Goal: Use online tool/utility: Use online tool/utility

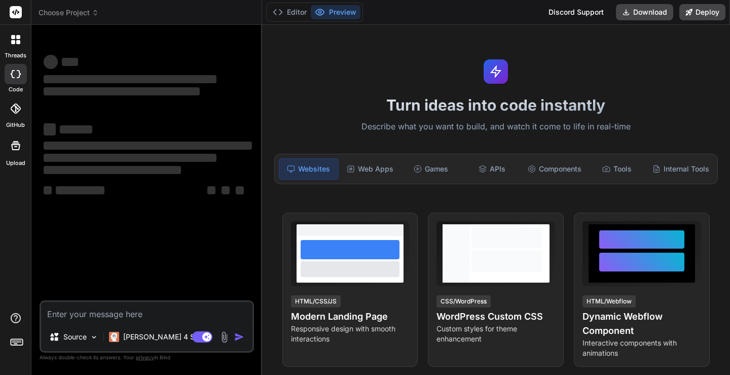
click at [157, 311] on textarea at bounding box center [146, 312] width 211 height 21
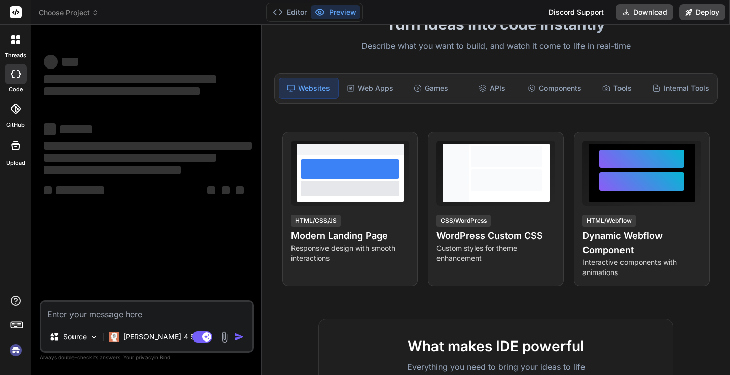
scroll to position [57, 0]
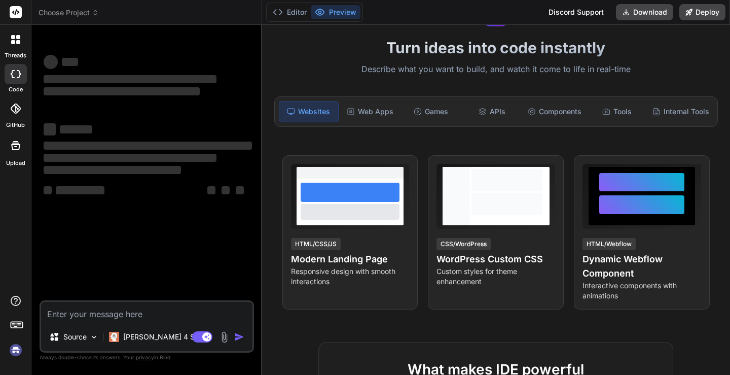
click at [107, 308] on textarea at bounding box center [146, 312] width 211 height 21
type textarea "x"
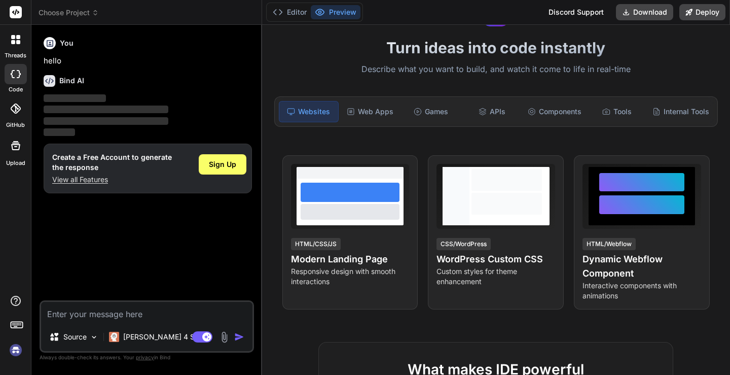
type textarea "t"
type textarea "x"
type textarea "te"
type textarea "x"
type textarea "ten"
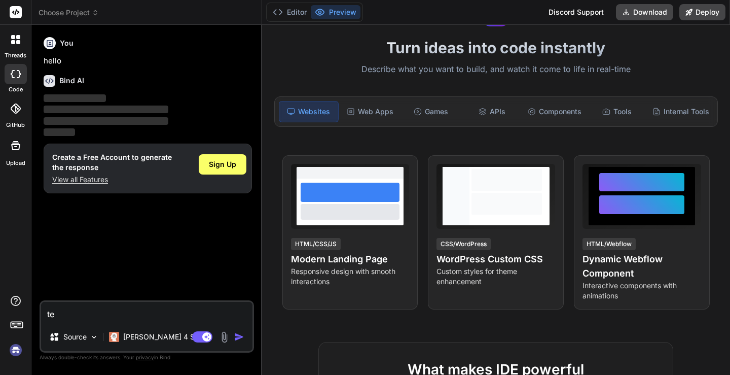
type textarea "x"
type textarea "teng"
type textarea "x"
type textarea "tengo"
type textarea "x"
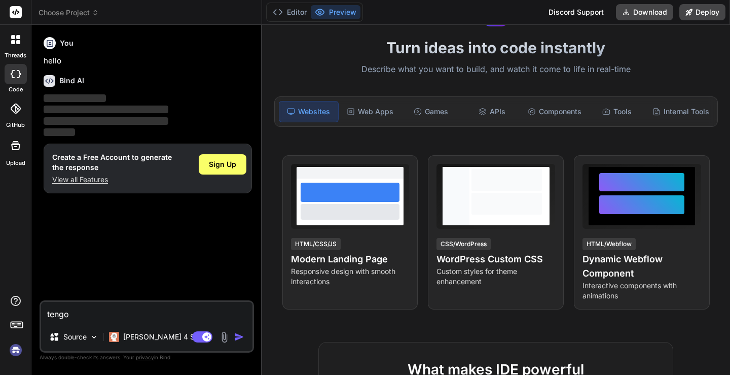
type textarea "tengo"
type textarea "x"
type textarea "tengo e"
type textarea "x"
type textarea "tengo el"
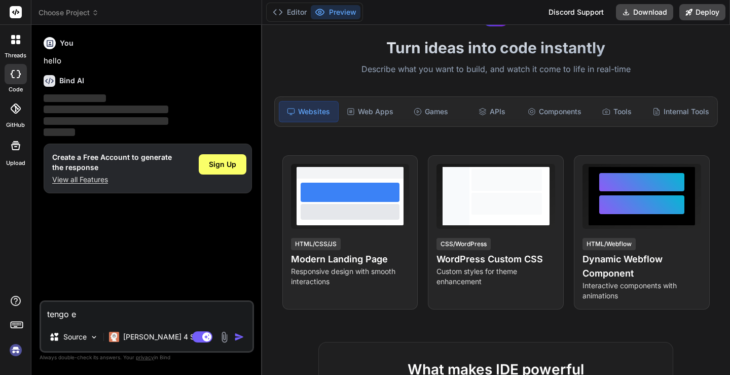
type textarea "x"
type textarea "tengo el"
type textarea "x"
type textarea "tengo el n"
type textarea "x"
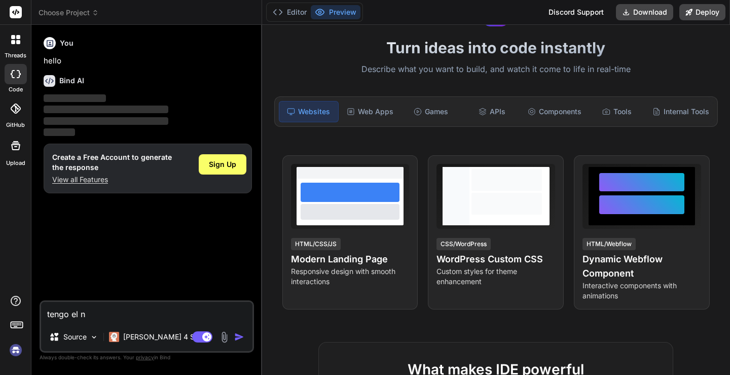
type textarea "tengo el na"
type textarea "x"
type textarea "tengo el nav"
type textarea "x"
type textarea "tengo el nav"
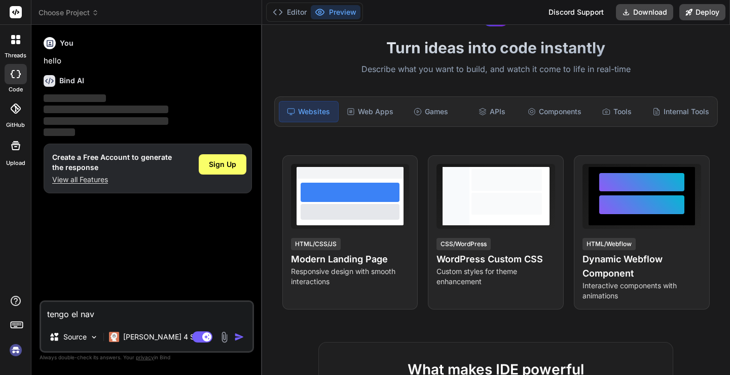
type textarea "x"
type textarea "tengo el nav y"
type textarea "x"
type textarea "tengo el nav y"
type textarea "x"
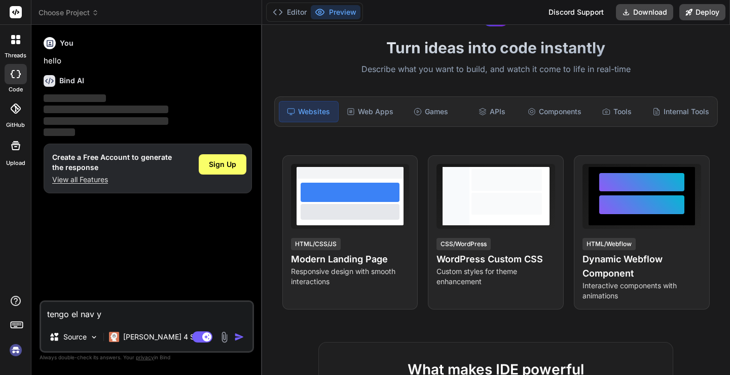
type textarea "tengo el nav y e"
type textarea "x"
type textarea "tengo el nav y el"
type textarea "x"
type textarea "tengo el nav y el"
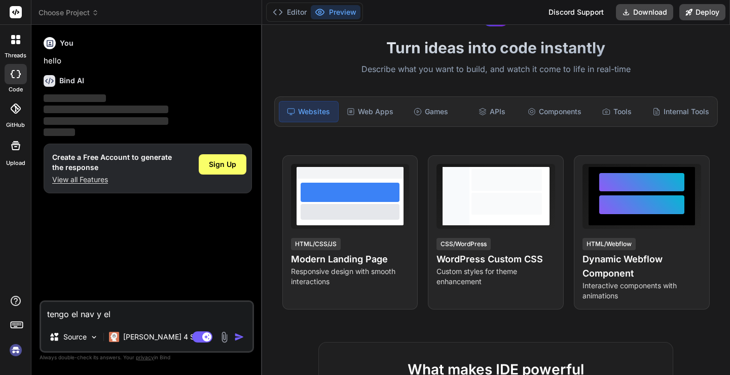
type textarea "x"
type textarea "tengo el nav y el m"
type textarea "x"
type textarea "tengo el nav y el ma"
type textarea "x"
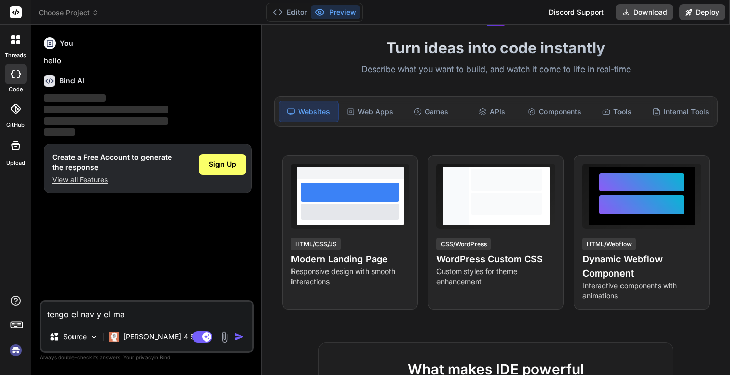
type textarea "tengo el nav y el man"
type textarea "x"
type textarea "tengo el nav y el man"
type textarea "x"
type textarea "tengo el nav y el man u"
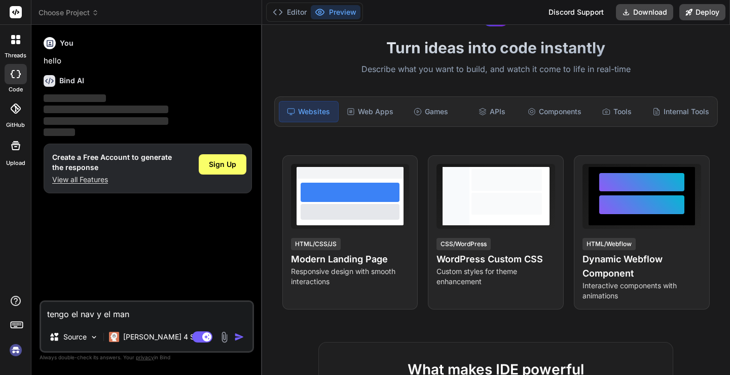
type textarea "x"
type textarea "tengo el nav y el man un"
type textarea "x"
type textarea "tengo el nav y el man uno"
type textarea "x"
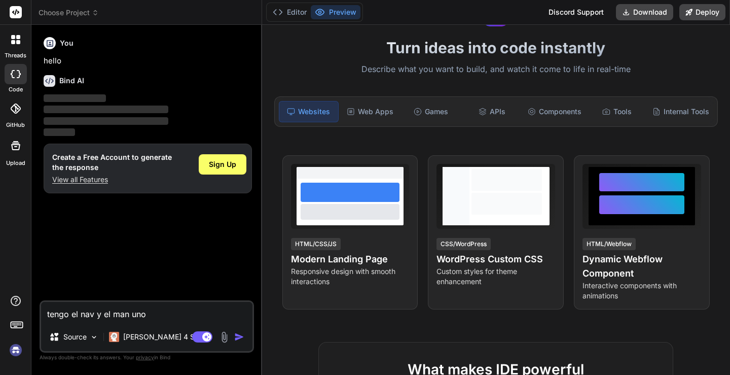
type textarea "tengo el nav y el man uno"
type textarea "x"
type textarea "tengo el nav y el man uno e"
type textarea "x"
type textarea "tengo el nav y el man uno en"
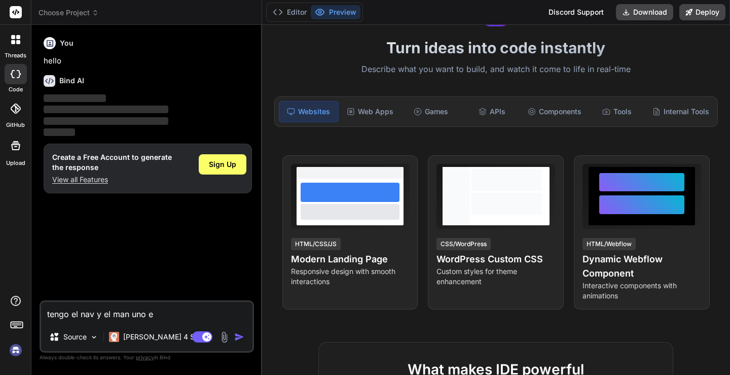
type textarea "x"
type textarea "tengo el nav y el man uno enc"
type textarea "x"
type textarea "tengo el nav y el man uno enci"
type textarea "x"
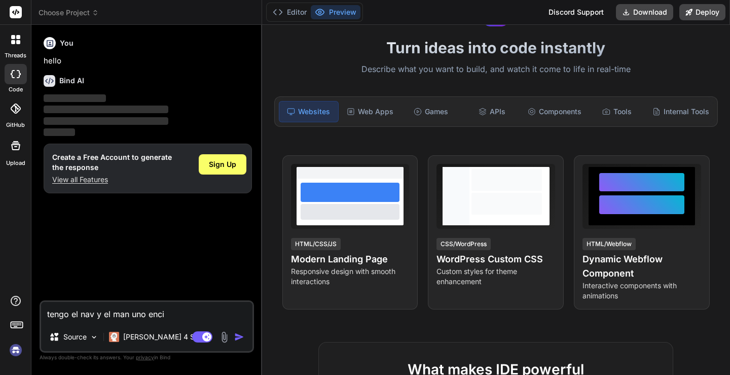
type textarea "tengo el nav y el man uno encim"
type textarea "x"
type textarea "tengo el nav y el man uno encima"
type textarea "x"
type textarea "tengo el nav y el man uno encima"
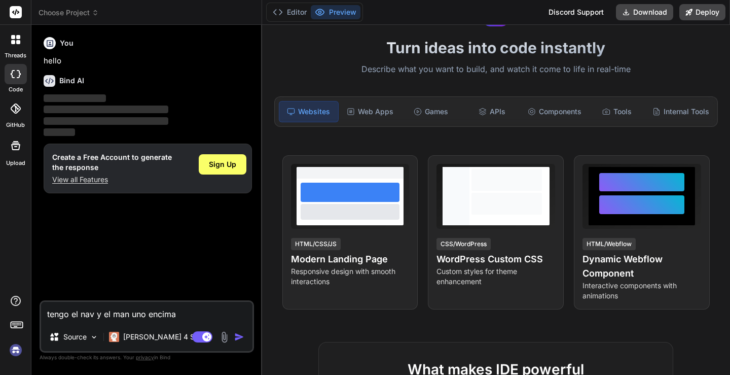
type textarea "x"
type textarea "tengo el nav y el man uno encima d"
type textarea "x"
type textarea "tengo el nav y el man uno encima de"
type textarea "x"
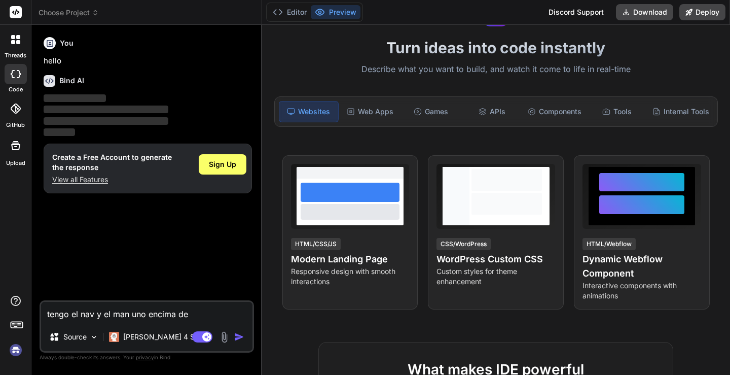
type textarea "tengo el nav y el man uno encima del"
type textarea "x"
type textarea "tengo el nav y el man uno encima del"
type textarea "x"
type textarea "tengo el nav y el man uno encima del o"
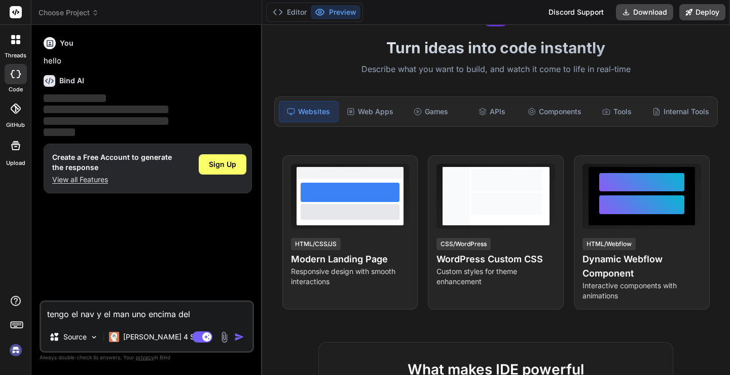
type textarea "x"
type textarea "tengo el nav y el man uno encima del ot"
type textarea "x"
type textarea "tengo el nav y el man uno encima del otr"
type textarea "x"
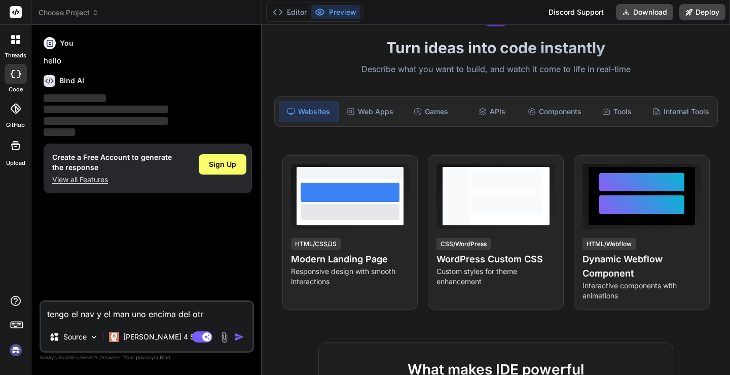
type textarea "tengo el nav y el man uno encima del otro"
type textarea "x"
type textarea "tengo el nav y el man uno encima del otro"
type textarea "x"
type textarea "tengo el nav y el man uno encima del otro y"
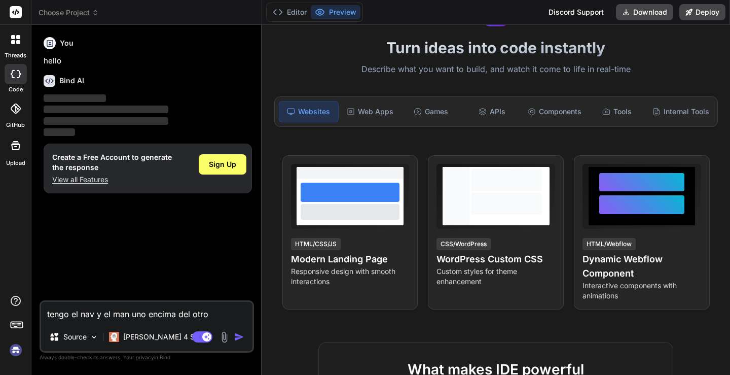
type textarea "x"
type textarea "tengo el nav y el man uno encima del otro y"
type textarea "x"
type textarea "tengo el nav y el man uno encima del otro y q"
type textarea "x"
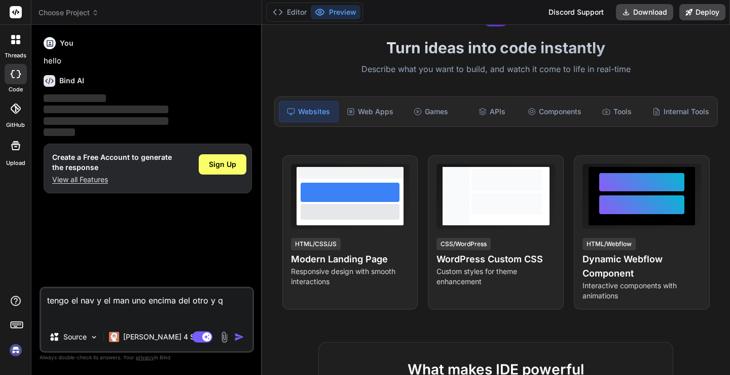
type textarea "tengo el nav y el man uno encima del otro y qu"
type textarea "x"
type textarea "tengo el nav y el man uno encima del otro y qui"
type textarea "x"
type textarea "tengo el nav y el man uno encima del otro y quie"
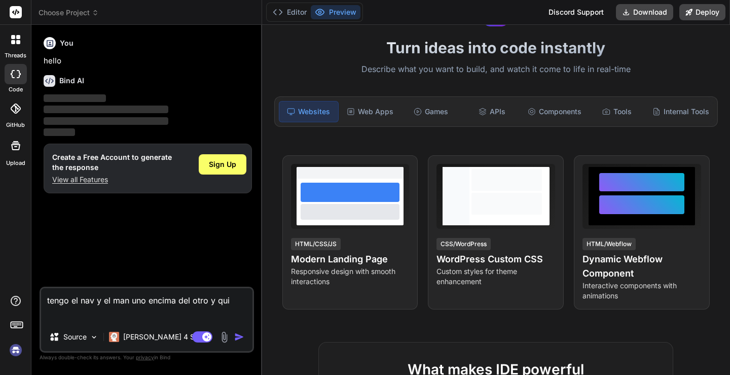
type textarea "x"
type textarea "tengo el nav y el man uno encima del otro y quier"
type textarea "x"
type textarea "tengo el nav y el man uno encima del otro y quiero"
type textarea "x"
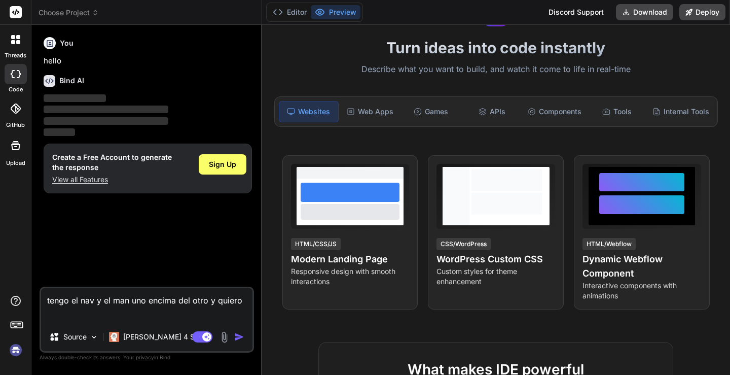
type textarea "tengo el nav y el man uno encima del otro y quiero"
type textarea "x"
type textarea "tengo el nav y el man uno encima del otro y quiero q"
type textarea "x"
type textarea "tengo el nav y el man uno encima del otro y quiero qu"
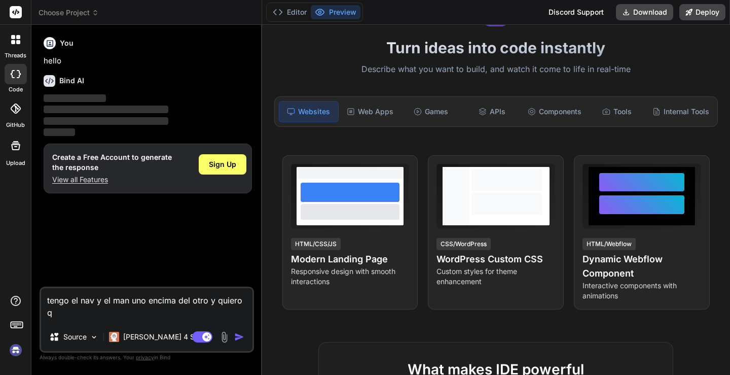
type textarea "x"
type textarea "tengo el nav y el man uno encima del otro y quiero que"
type textarea "x"
type textarea "tengo el nav y el man uno encima del otro y quiero que"
type textarea "x"
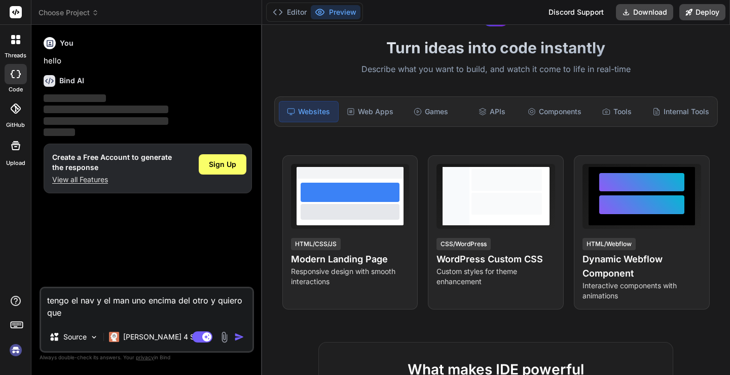
type textarea "tengo el nav y el man uno encima del otro y quiero que e"
type textarea "x"
type textarea "tengo el nav y el man uno encima del otro y quiero que es"
type textarea "x"
type textarea "tengo el nav y el man uno encima del otro y quiero que est"
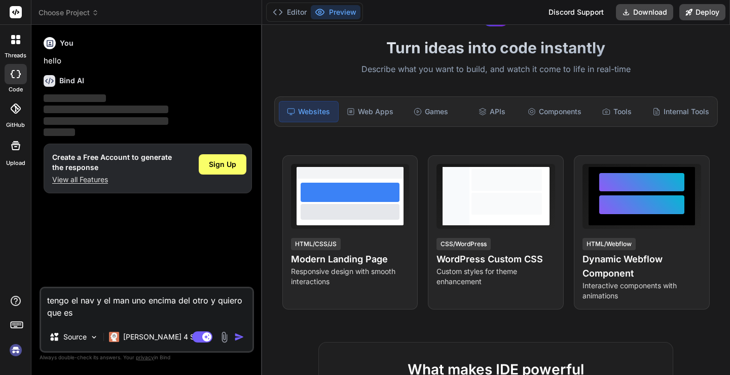
type textarea "x"
type textarea "tengo el nav y el man uno encima del otro y quiero que este"
type textarea "x"
type textarea "tengo el nav y el man uno encima del otro y quiero que estem"
type textarea "x"
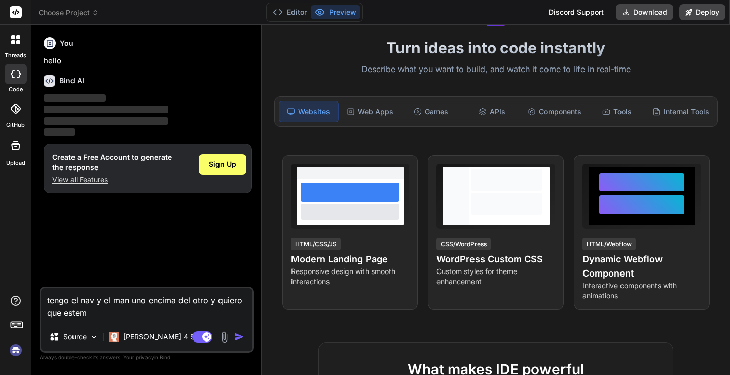
type textarea "tengo el nav y el man uno encima del otro y quiero que este"
type textarea "x"
type textarea "tengo el nav y el man uno encima del otro y quiero que esten"
type textarea "x"
type textarea "tengo el nav y el man uno encima del otro y quiero que esten"
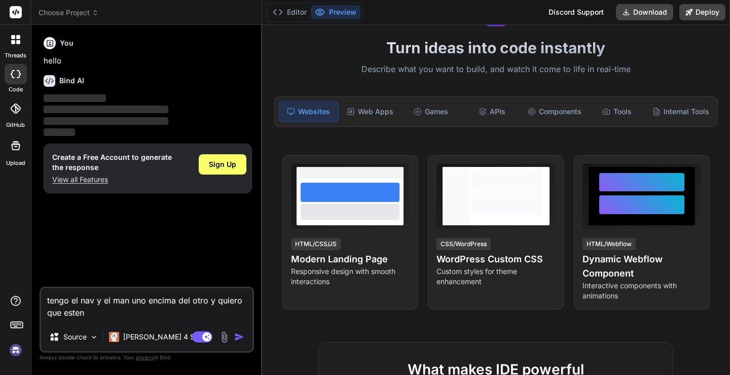
type textarea "x"
type textarea "tengo el nav y el man uno encima del otro y quiero que esten a"
type textarea "x"
type textarea "tengo el nav y el man uno encima del otro y quiero que esten al"
type textarea "x"
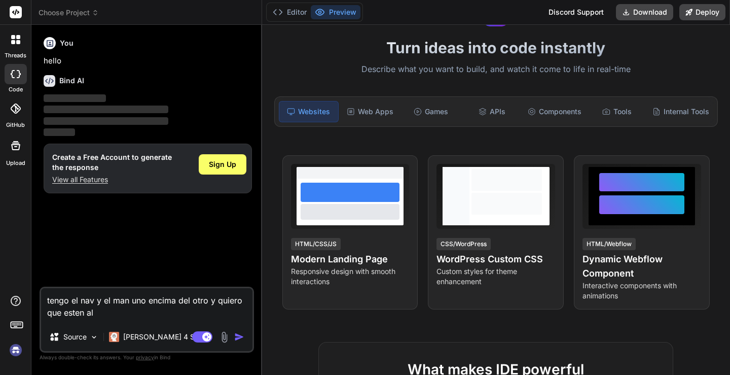
type textarea "tengo el nav y el man uno encima del otro y quiero que esten al"
type textarea "x"
type textarea "tengo el nav y el man uno encima del otro y quiero que esten al m"
type textarea "x"
type textarea "tengo el nav y el man uno encima del otro y quiero que esten al mi"
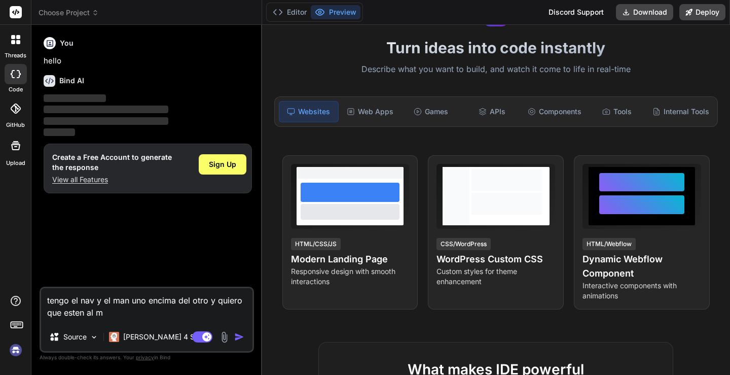
type textarea "x"
type textarea "tengo el nav y el man uno encima del otro y quiero que esten al mis"
type textarea "x"
type textarea "tengo el nav y el man uno encima del otro y quiero que esten al mism"
type textarea "x"
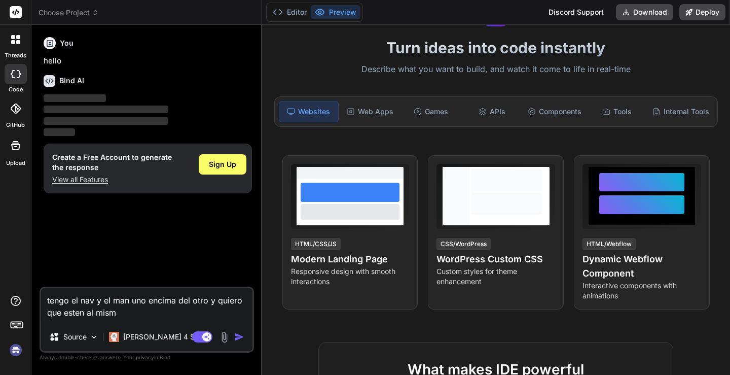
type textarea "tengo el nav y el man uno encima del otro y quiero que esten al mismo"
type textarea "x"
type textarea "tengo el nav y el man uno encima del otro y quiero que esten al mismo"
type textarea "x"
type textarea "tengo el nav y el man uno encima del otro y quiero que esten al mismo n"
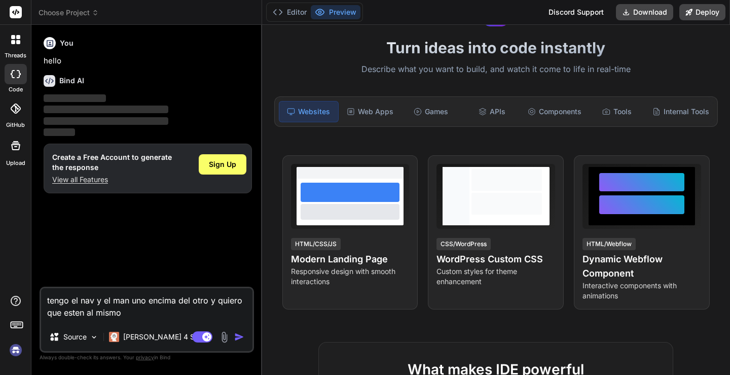
type textarea "x"
type textarea "tengo el nav y el man uno encima del otro y quiero que esten al mismo ni"
type textarea "x"
type textarea "tengo el nav y el man uno encima del otro y quiero que esten al mismo niv"
type textarea "x"
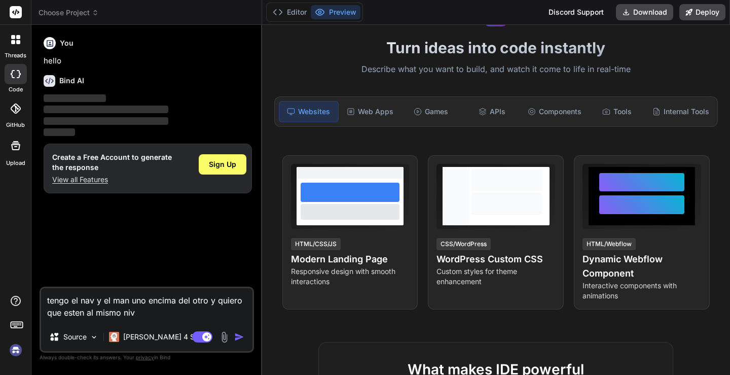
type textarea "tengo el nav y el man uno encima del otro y quiero que esten al mismo nive"
type textarea "x"
type textarea "tengo el nav y el man uno encima del otro y quiero que esten al mismo nivel"
type textarea "x"
type textarea "tengo el nav y el man uno encima del otro y quiero que esten al mismo nivel,"
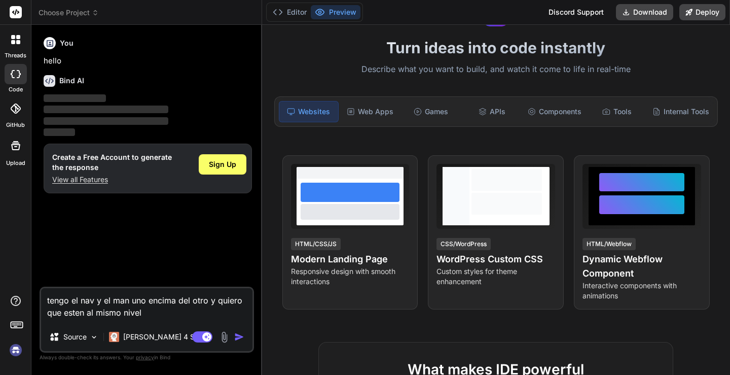
type textarea "x"
type textarea "tengo el nav y el man uno encima del otro y quiero que esten al mismo nivel,"
type textarea "x"
type textarea "tengo el nav y el man uno encima del otro y quiero que esten al mismo nivel, a"
type textarea "x"
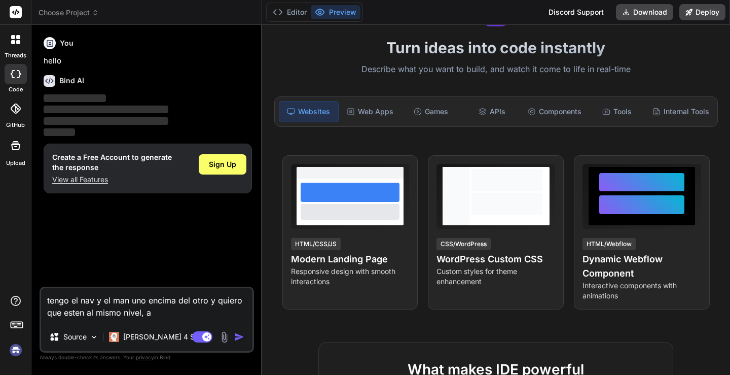
type textarea "tengo el nav y el man uno encima del otro y quiero que esten al mismo nivel, ar"
type textarea "x"
type textarea "tengo el nav y el man uno encima del otro y quiero que esten al mismo nivel, arr"
type textarea "x"
type textarea "tengo el nav y el man uno encima del otro y quiero que esten al mismo nivel, ar…"
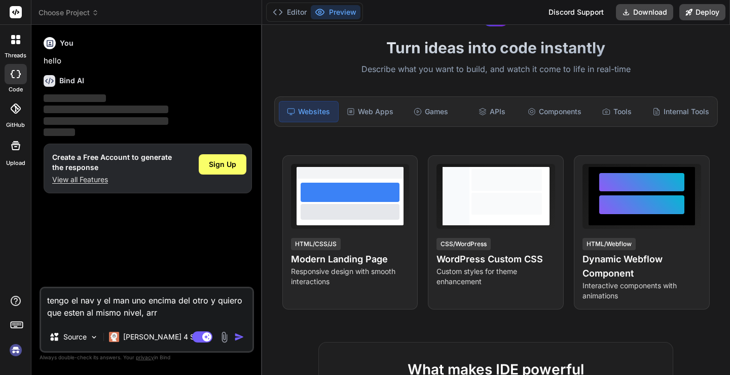
type textarea "x"
type textarea "tengo el nav y el man uno encima del otro y quiero que esten al mismo nivel, ar…"
type textarea "x"
type textarea "tengo el nav y el man uno encima del otro y quiero que esten al mismo nivel, ar…"
type textarea "x"
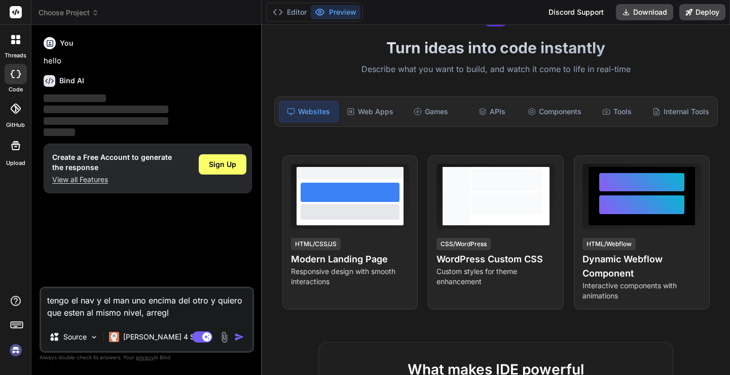
type textarea "tengo el nav y el man uno encima del otro y quiero que esten al mismo nivel, ar…"
type textarea "x"
type textarea "tengo el nav y el man uno encima del otro y quiero que esten al mismo nivel, ar…"
type textarea "x"
type textarea "tengo el nav y el man uno encima del otro y quiero que esten al mismo nivel, ar…"
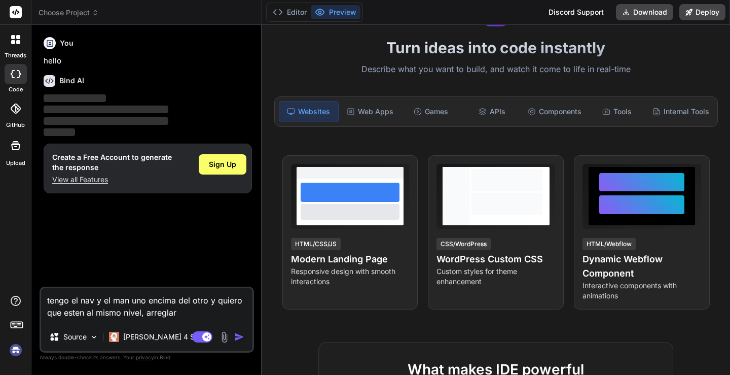
type textarea "x"
type textarea "tengo el nav y el man uno encima del otro y quiero que esten al mismo nivel, ar…"
type textarea "x"
type textarea "tengo el nav y el man uno encima del otro y quiero que esten al mismo nivel, ar…"
type textarea "x"
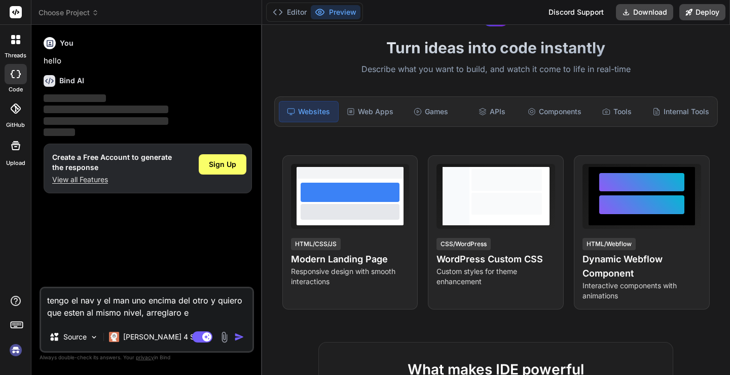
type textarea "tengo el nav y el man uno encima del otro y quiero que esten al mismo nivel, ar…"
type textarea "x"
type textarea "tengo el nav y el man uno encima del otro y quiero que esten al mismo nivel, ar…"
type textarea "x"
type textarea "tengo el nav y el man uno encima del otro y quiero que esten al mismo nivel, ar…"
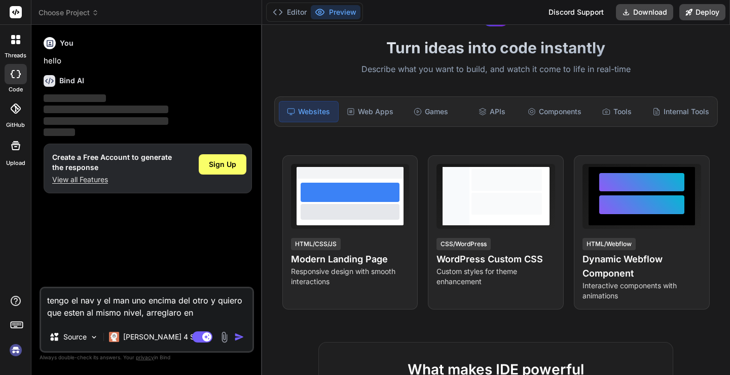
type textarea "x"
type textarea "tengo el nav y el man uno encima del otro y quiero que esten al mismo nivel, ar…"
type textarea "x"
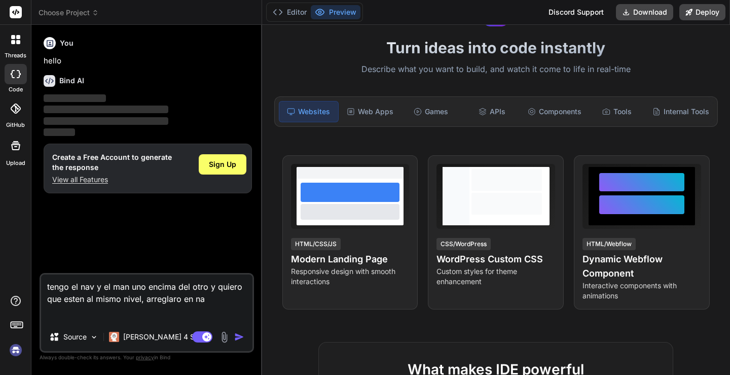
type textarea "tengo el nav y el man uno encima del otro y quiero que esten al mismo nivel, ar…"
type textarea "x"
type textarea "tengo el nav y el man uno encima del otro y quiero que esten al mismo nivel, ar…"
type textarea "x"
type textarea "tengo el nav y el man uno encima del otro y quiero que esten al mismo nivel, ar…"
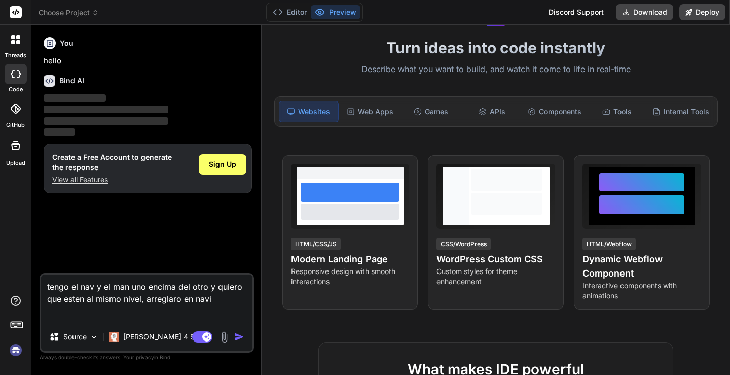
type textarea "x"
type textarea "tengo el nav y el man uno encima del otro y quiero que esten al mismo nivel, ar…"
type textarea "x"
type textarea "tengo el nav y el man uno encima del otro y quiero que esten al mismo nivel, ar…"
type textarea "x"
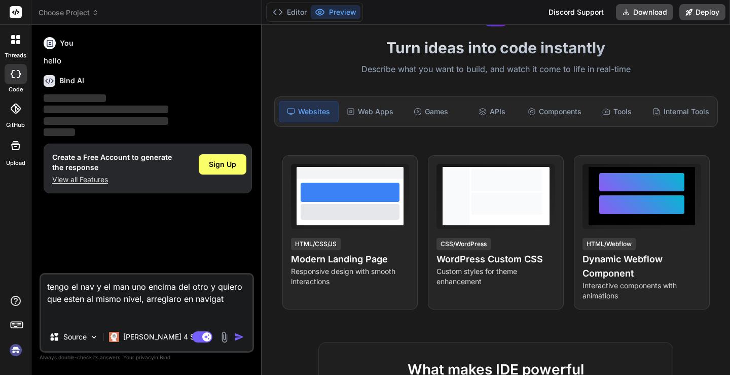
type textarea "tengo el nav y el man uno encima del otro y quiero que esten al mismo nivel, ar…"
click at [130, 307] on textarea "tengo el nav y el man uno encima del otro y quiero que esten al mismo nivel, ar…" at bounding box center [146, 298] width 211 height 48
paste textarea "<loremips> <dol sitam="consectetu"> <!-- Adipi elitseddoei (tempori utla et dol…"
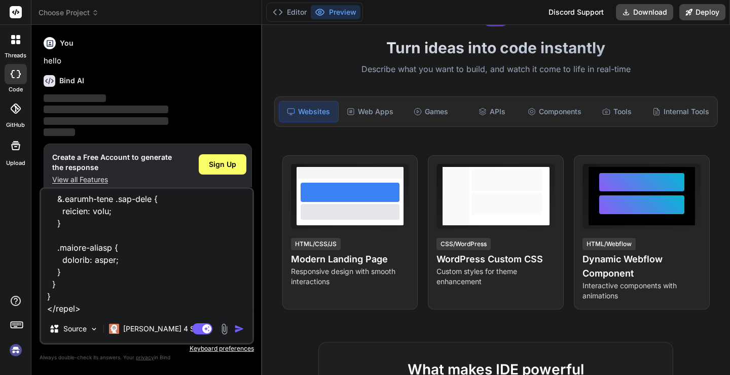
click at [236, 324] on img "button" at bounding box center [239, 329] width 10 height 10
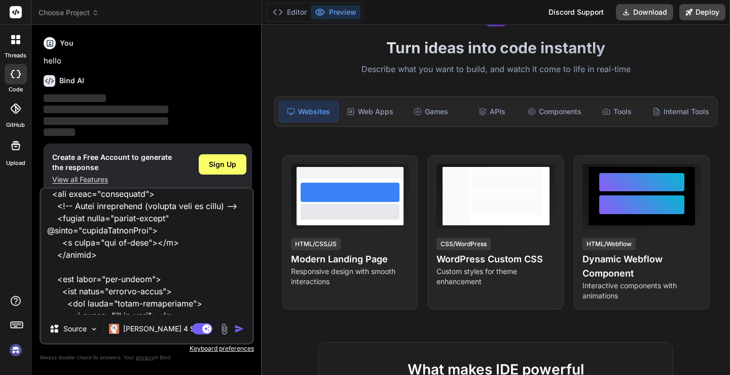
scroll to position [0, 0]
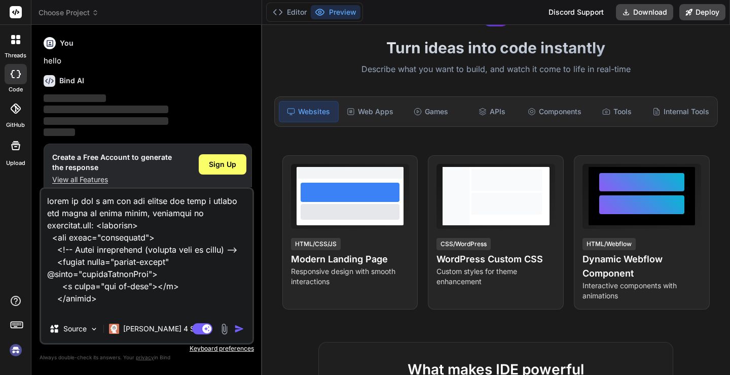
drag, startPoint x: 118, startPoint y: 308, endPoint x: 38, endPoint y: 136, distance: 189.2
click at [38, 136] on div "Bind AI Web Search Created with Pixso. Code Generator You hello Bind AI ‌ ‌ ‌ ‌…" at bounding box center [146, 199] width 231 height 349
click at [235, 326] on img "button" at bounding box center [239, 329] width 10 height 10
click at [239, 324] on img "button" at bounding box center [239, 329] width 10 height 10
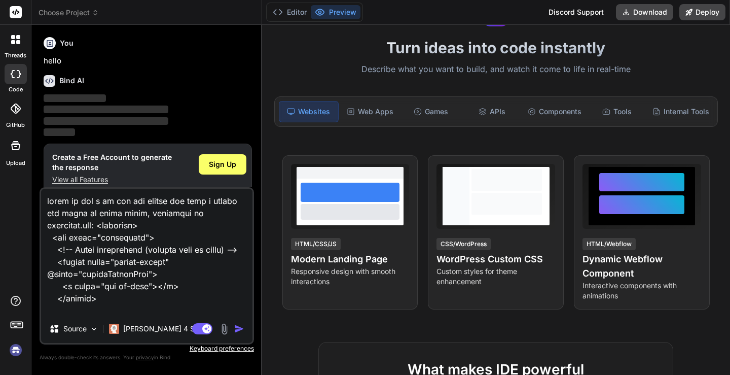
click at [239, 324] on img "button" at bounding box center [239, 329] width 10 height 10
click at [235, 324] on img "button" at bounding box center [239, 329] width 10 height 10
click at [301, 19] on button "Editor" at bounding box center [290, 12] width 42 height 14
